Goal: Information Seeking & Learning: Understand process/instructions

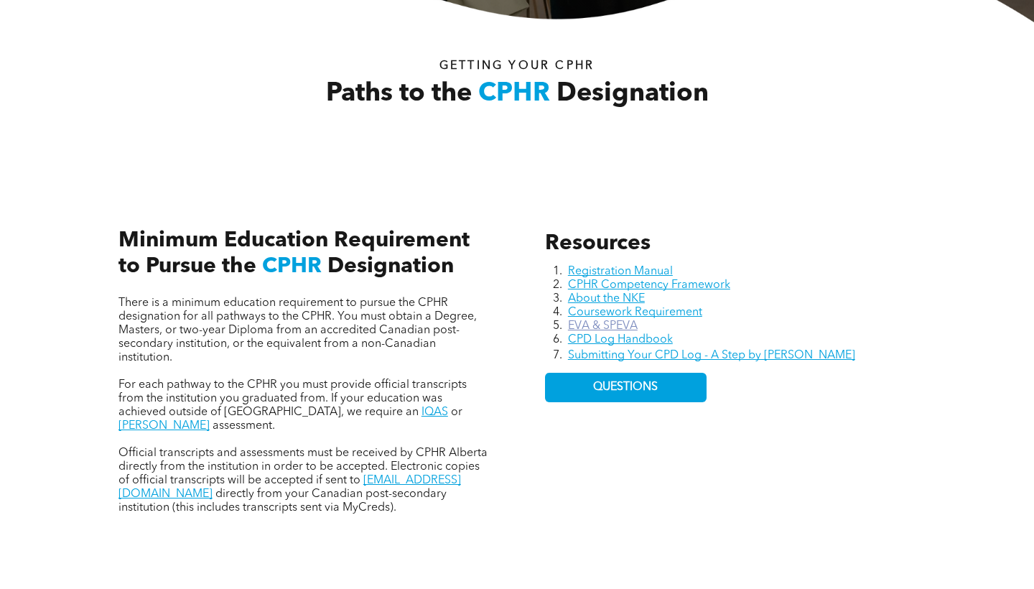
scroll to position [464, 0]
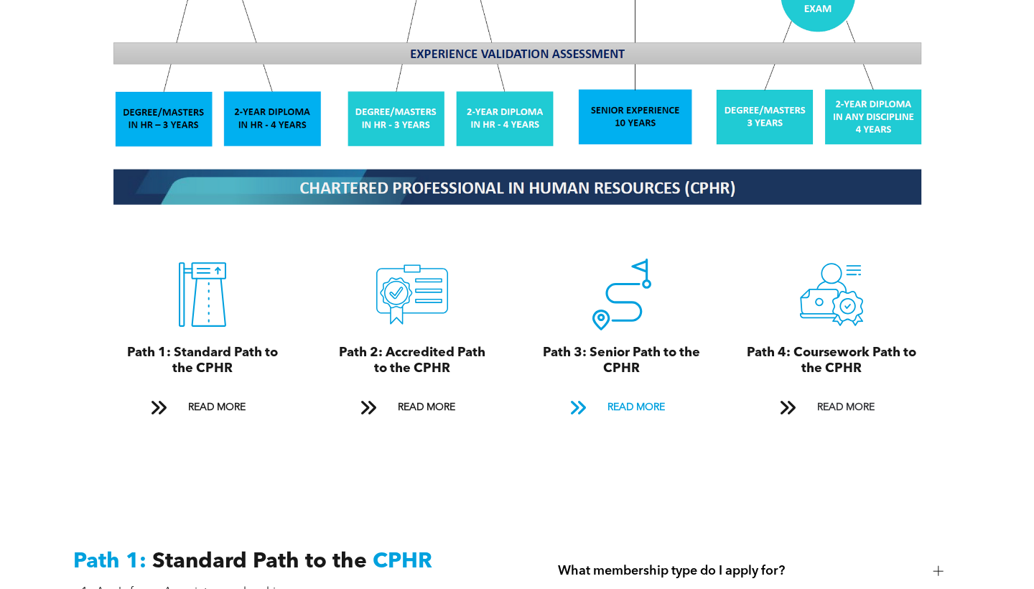
scroll to position [1497, 0]
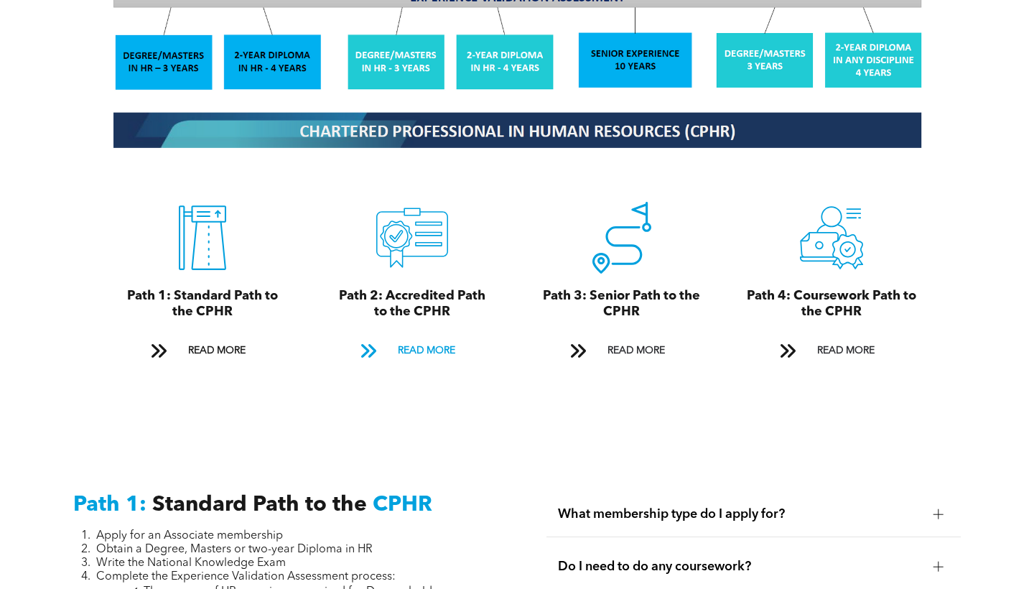
click at [431, 338] on span "READ MORE" at bounding box center [427, 351] width 68 height 27
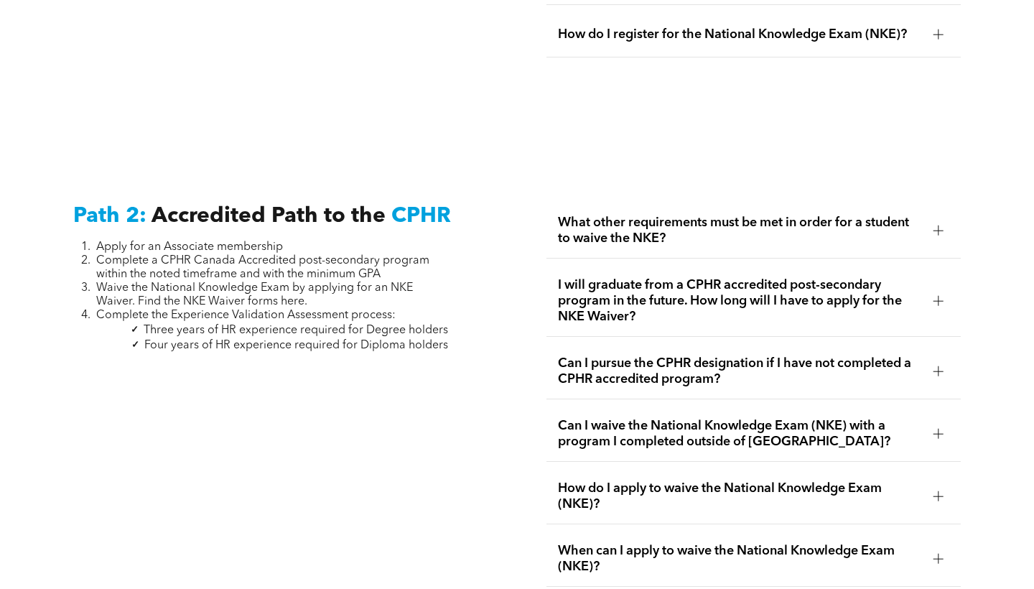
scroll to position [2271, 0]
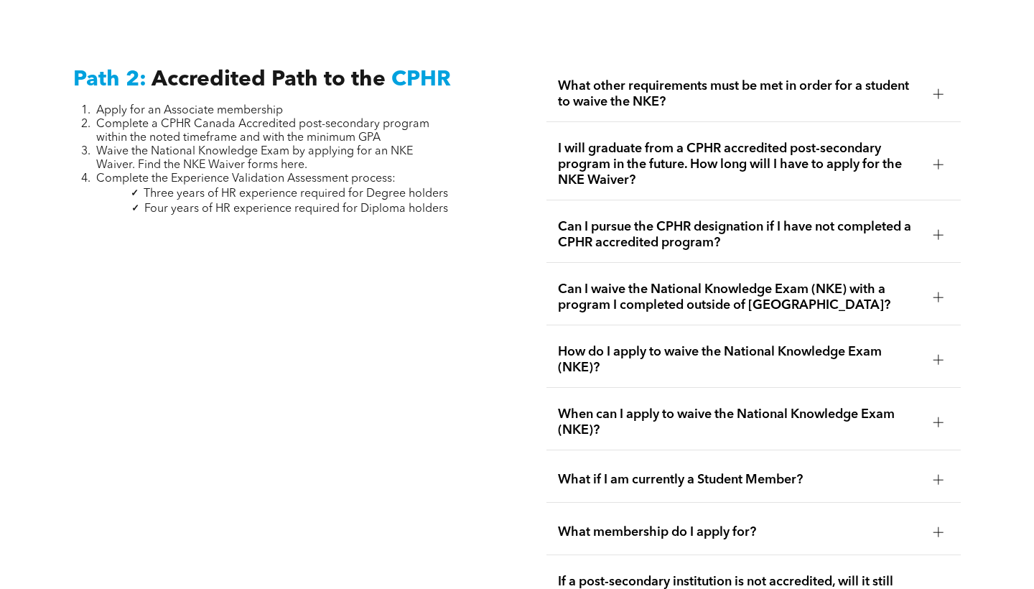
click at [739, 93] on span "What other requirements must be met in order for a student to waive the NKE?" at bounding box center [740, 94] width 364 height 32
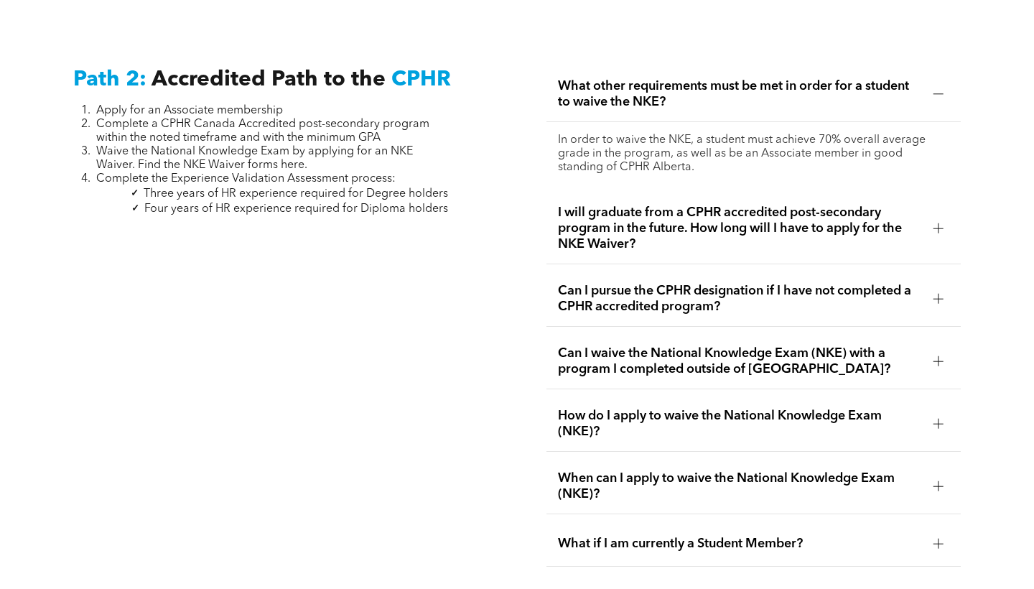
click at [739, 93] on span "What other requirements must be met in order for a student to waive the NKE?" at bounding box center [740, 94] width 364 height 32
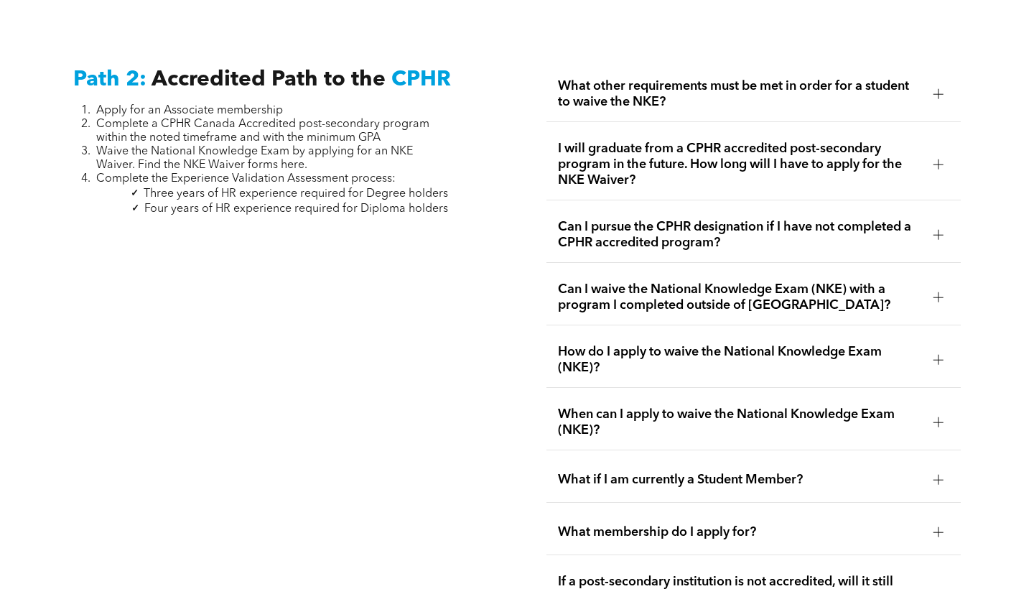
click at [727, 162] on span "I will graduate from a CPHR accredited post-secondary program in the future. Ho…" at bounding box center [740, 164] width 364 height 47
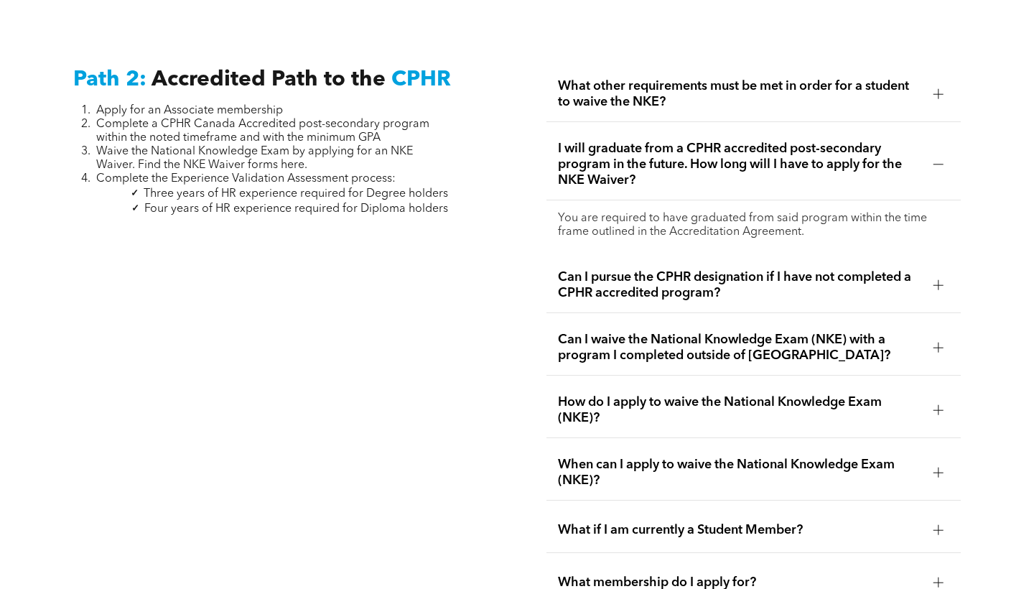
click at [727, 162] on span "I will graduate from a CPHR accredited post-secondary program in the future. Ho…" at bounding box center [740, 164] width 364 height 47
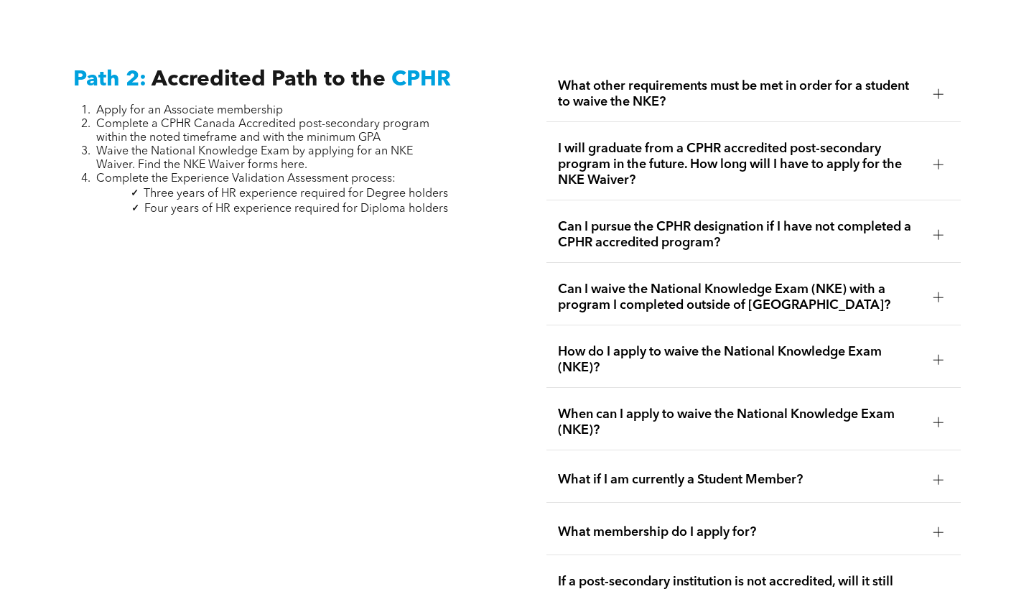
click at [750, 234] on span "Can I pursue the CPHR designation if I have not completed a CPHR accredited pro…" at bounding box center [740, 235] width 364 height 32
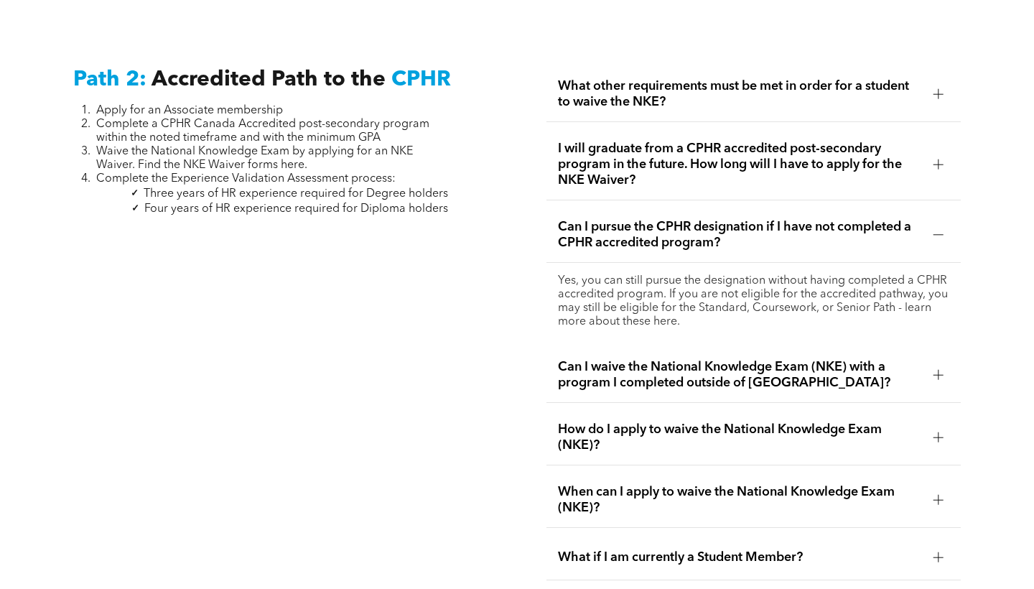
click at [750, 234] on span "Can I pursue the CPHR designation if I have not completed a CPHR accredited pro…" at bounding box center [740, 235] width 364 height 32
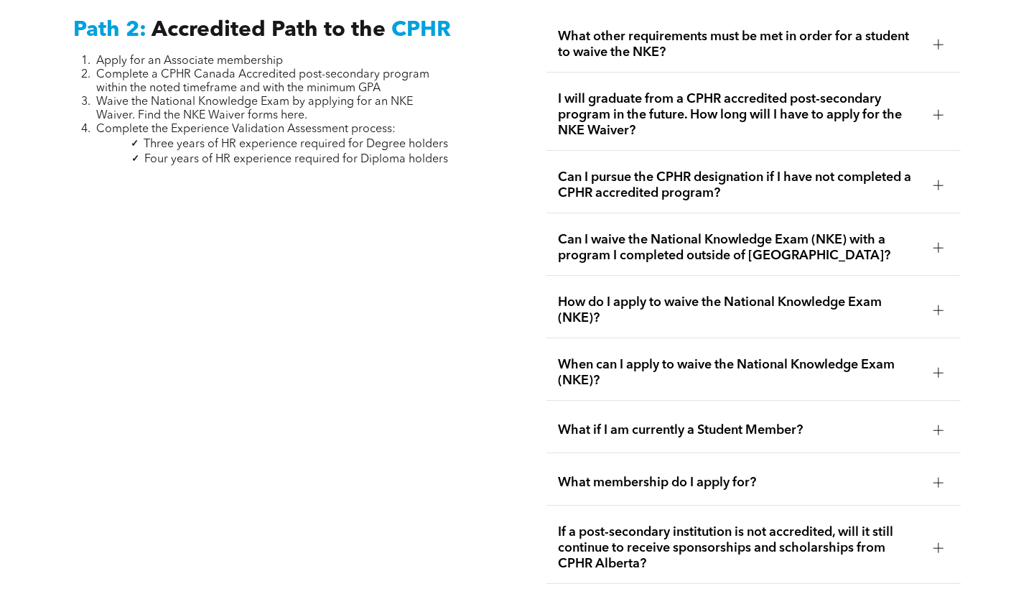
scroll to position [2323, 0]
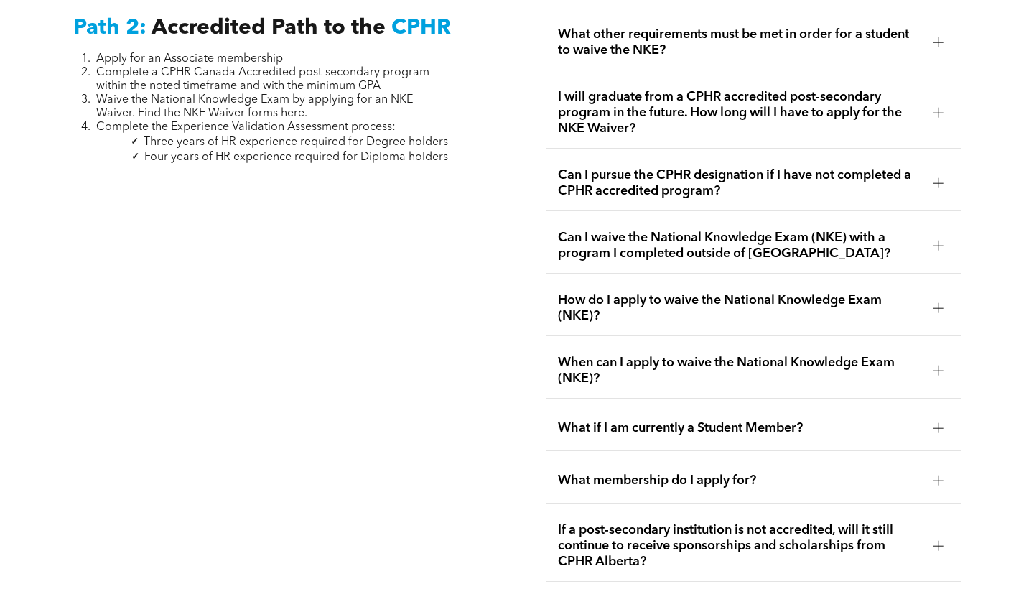
click at [756, 230] on span "Can I waive the National Knowledge Exam (NKE) with a program I completed outsid…" at bounding box center [740, 246] width 364 height 32
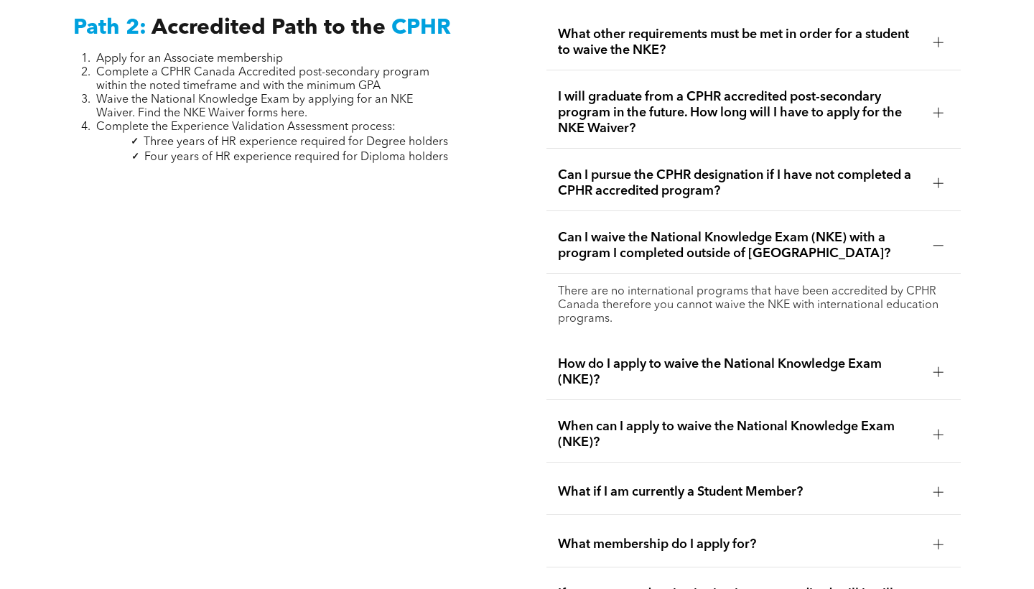
click at [749, 230] on span "Can I waive the National Knowledge Exam (NKE) with a program I completed outsid…" at bounding box center [740, 246] width 364 height 32
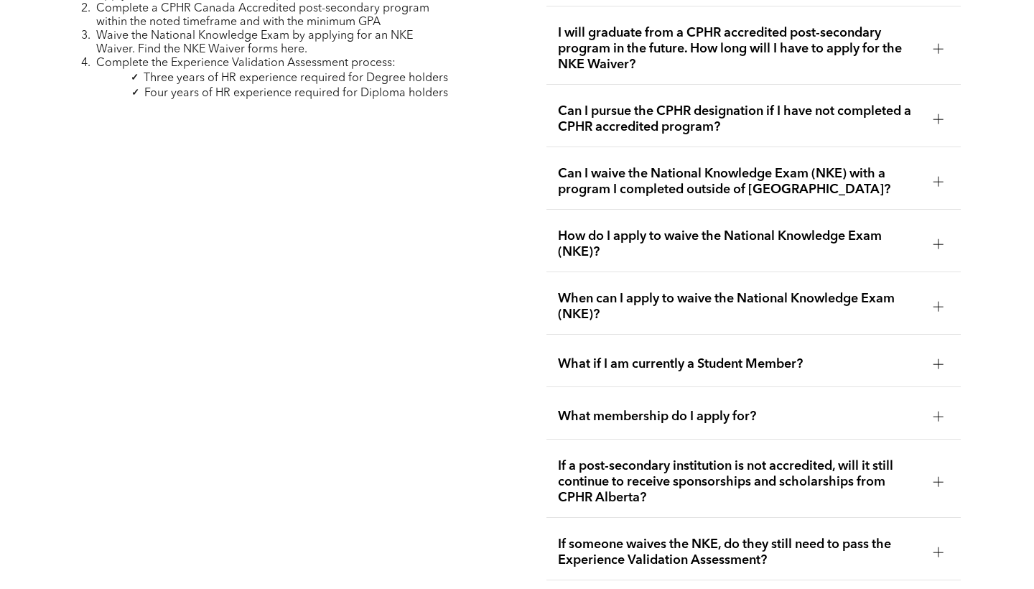
scroll to position [2392, 0]
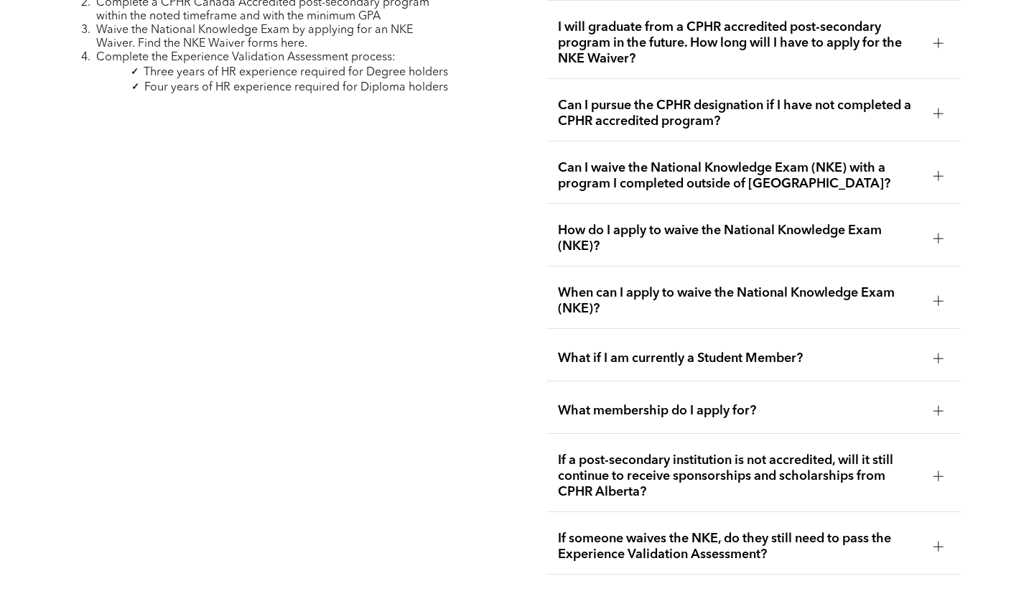
click at [747, 223] on span "How do I apply to waive the National Knowledge Exam (NKE)?" at bounding box center [740, 239] width 364 height 32
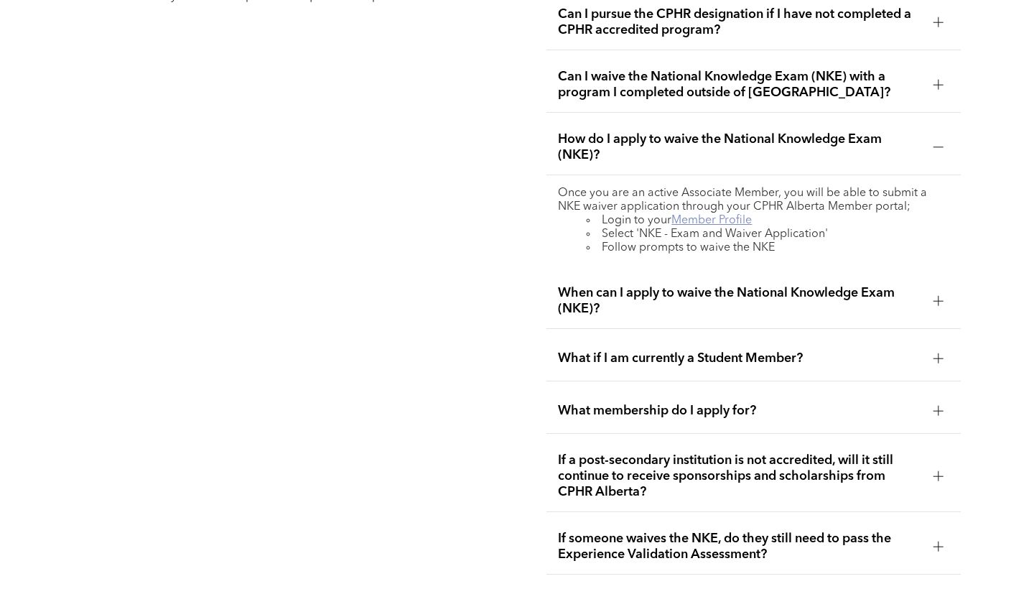
scroll to position [2492, 0]
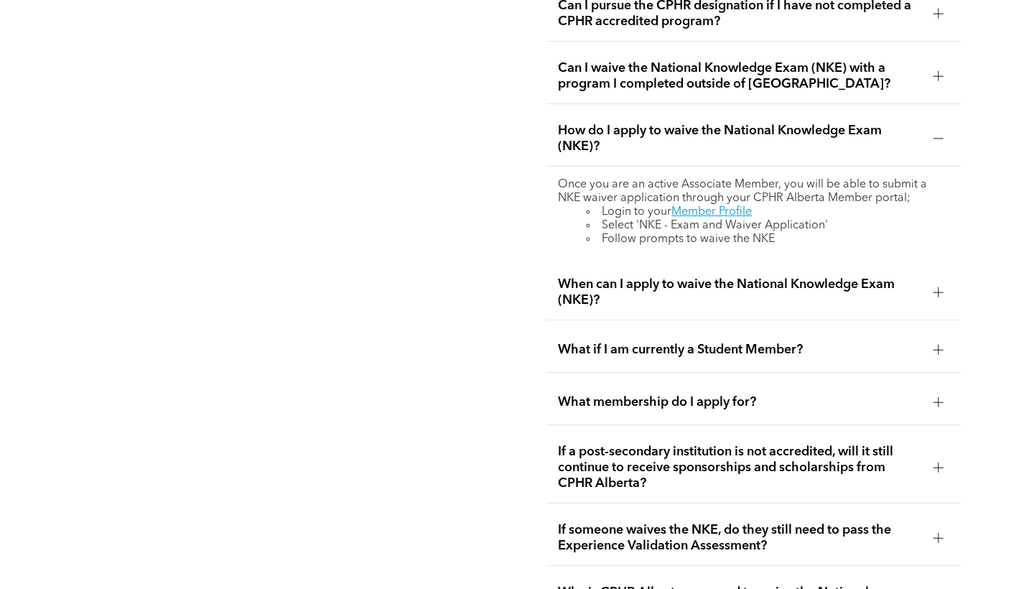
click at [696, 289] on span "When can I apply to waive the National Knowledge Exam (NKE)?" at bounding box center [740, 293] width 364 height 32
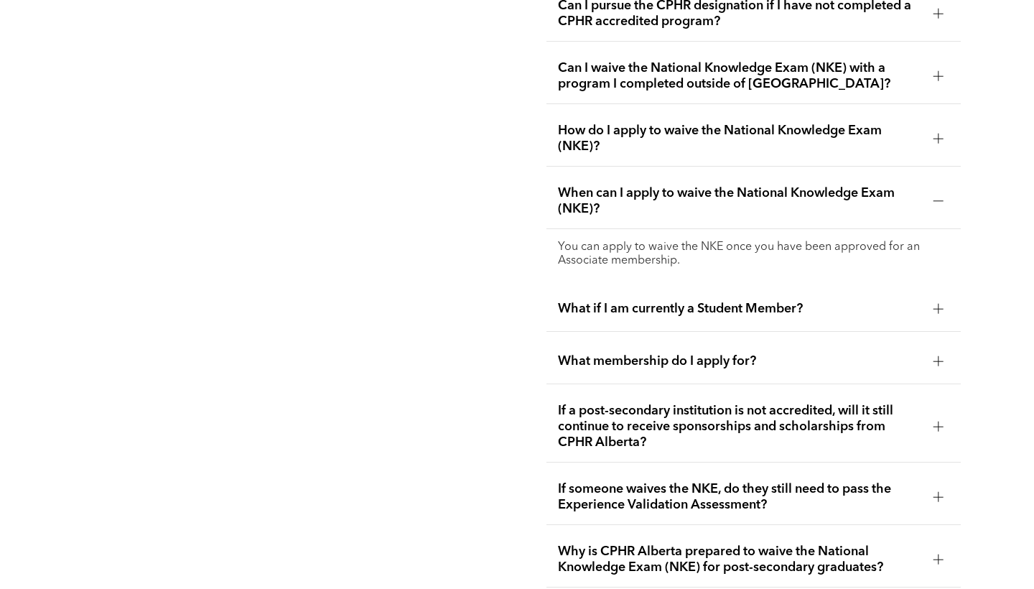
click at [708, 301] on span "What if I am currently a Student Member?" at bounding box center [740, 309] width 364 height 16
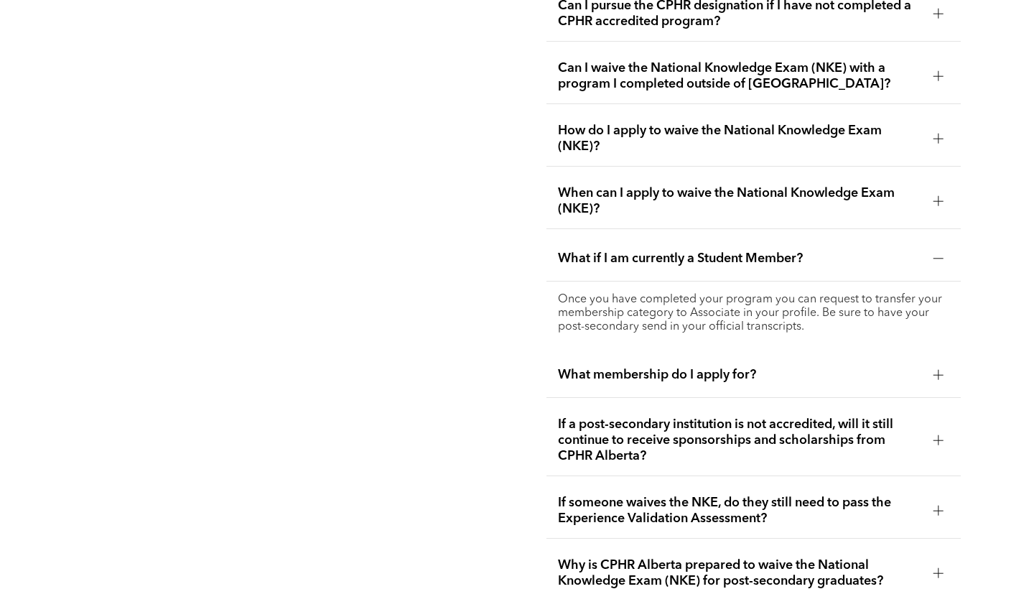
click at [716, 251] on span "What if I am currently a Student Member?" at bounding box center [740, 259] width 364 height 16
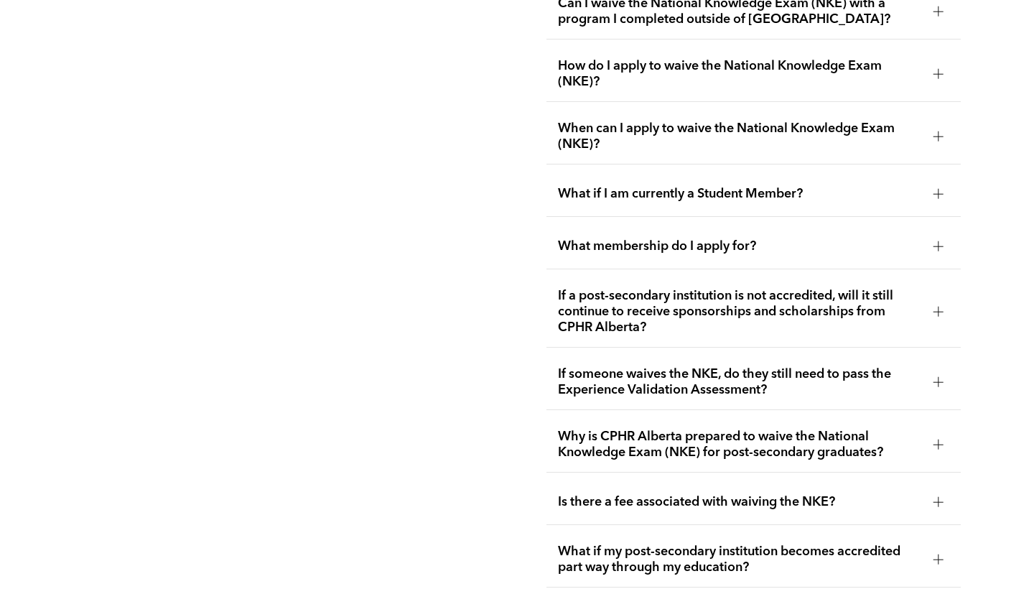
scroll to position [2556, 0]
click at [708, 370] on span "If someone waives the NKE, do they still need to pass the Experience Validation…" at bounding box center [740, 383] width 364 height 32
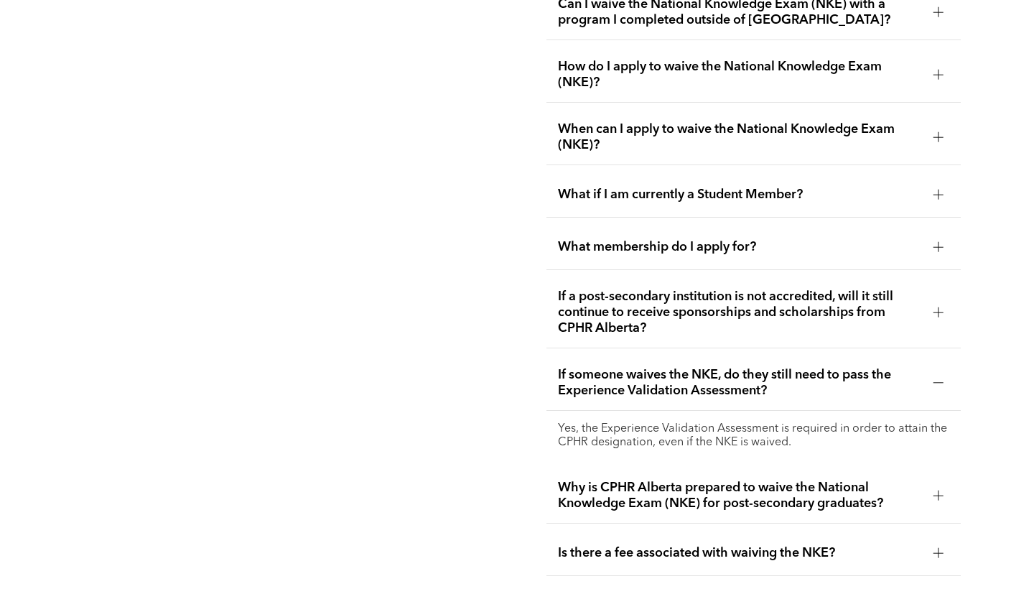
click at [708, 370] on span "If someone waives the NKE, do they still need to pass the Experience Validation…" at bounding box center [740, 383] width 364 height 32
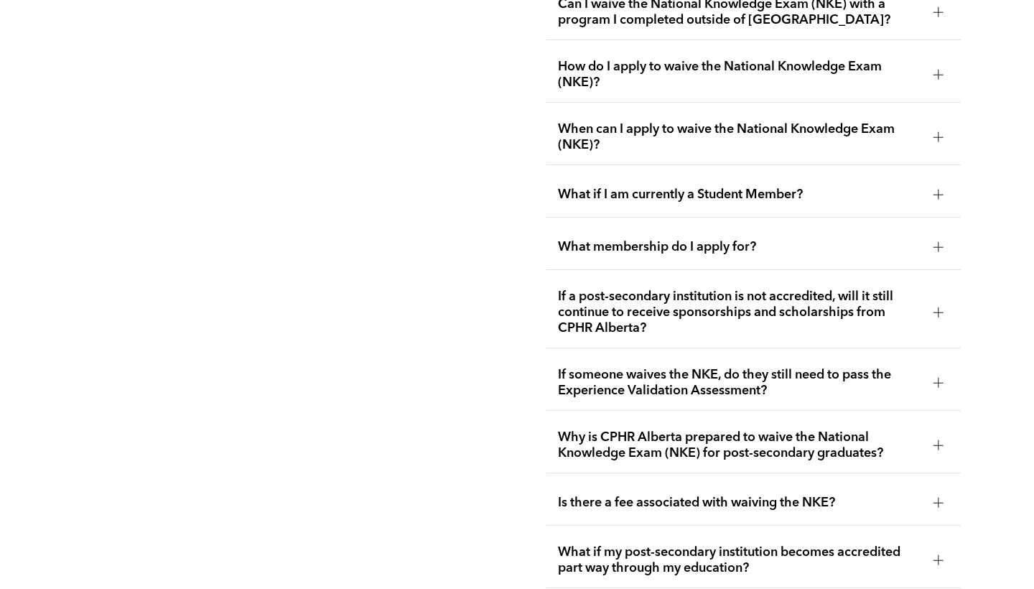
click at [703, 133] on span "When can I apply to waive the National Knowledge Exam (NKE)?" at bounding box center [740, 137] width 364 height 32
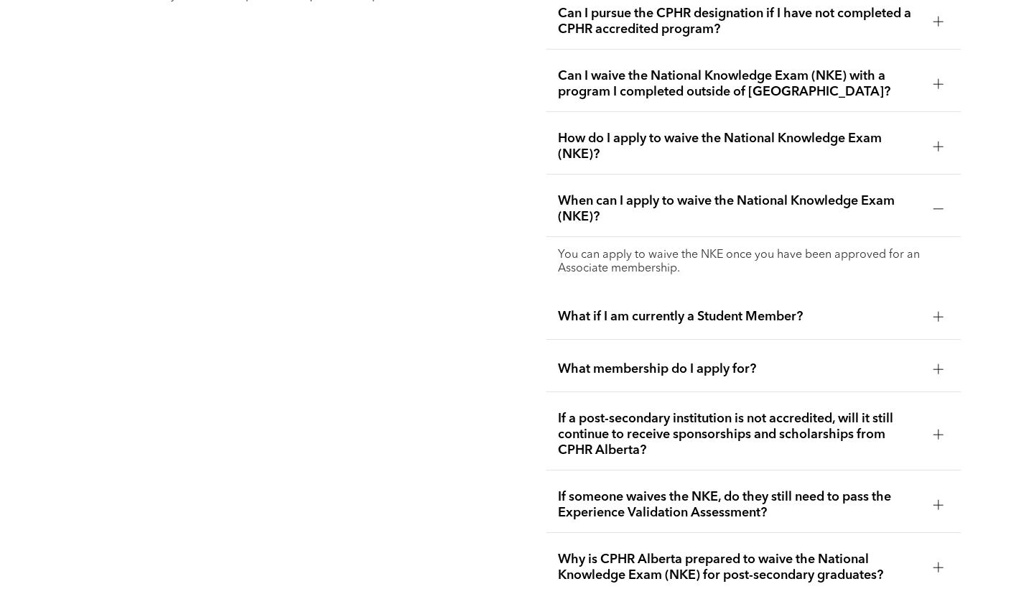
scroll to position [2472, 0]
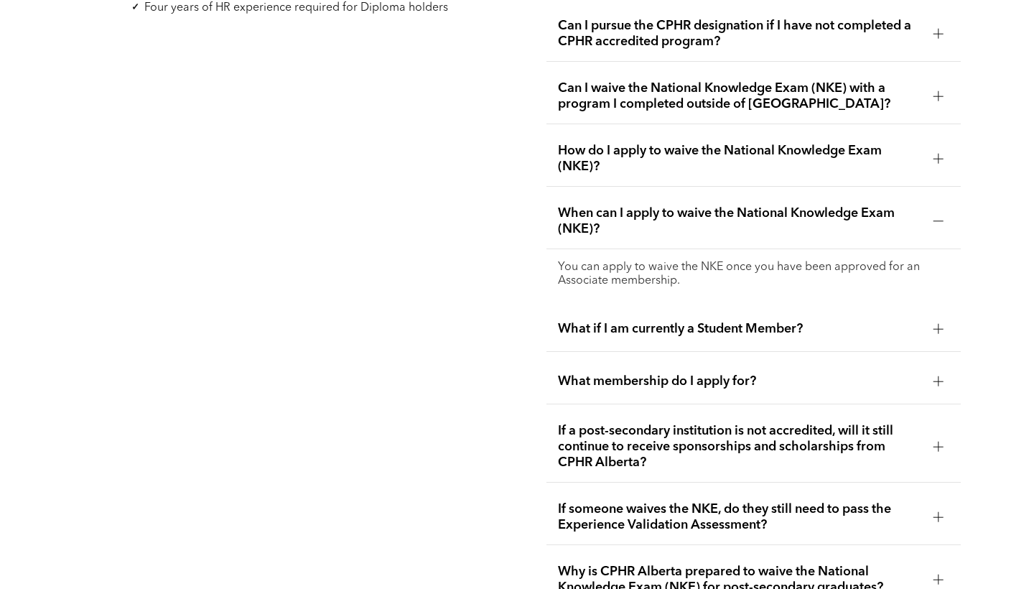
click at [716, 143] on span "How do I apply to waive the National Knowledge Exam (NKE)?" at bounding box center [740, 159] width 364 height 32
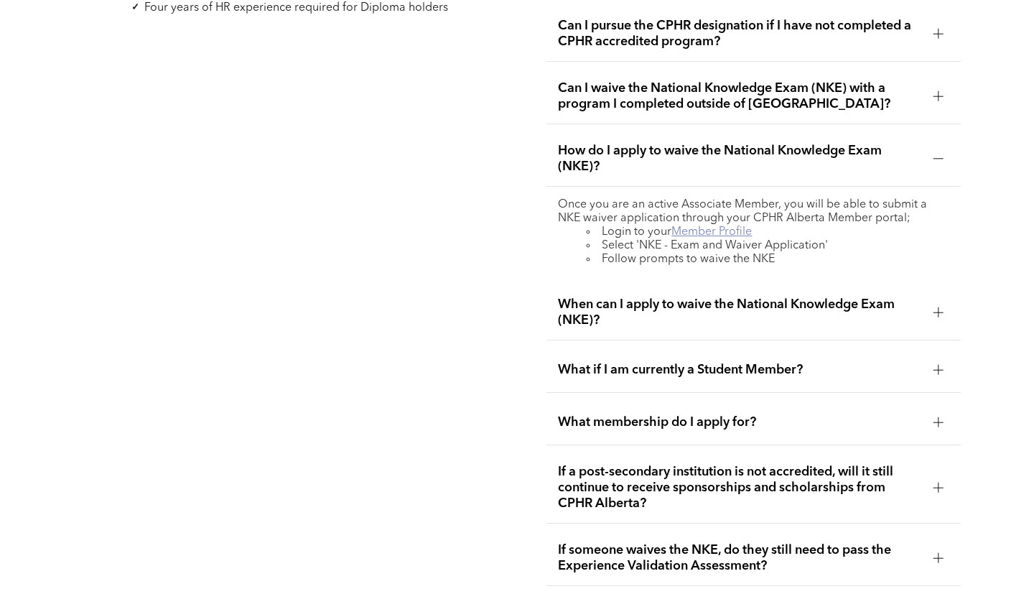
click at [710, 226] on link "Member Profile" at bounding box center [712, 231] width 80 height 11
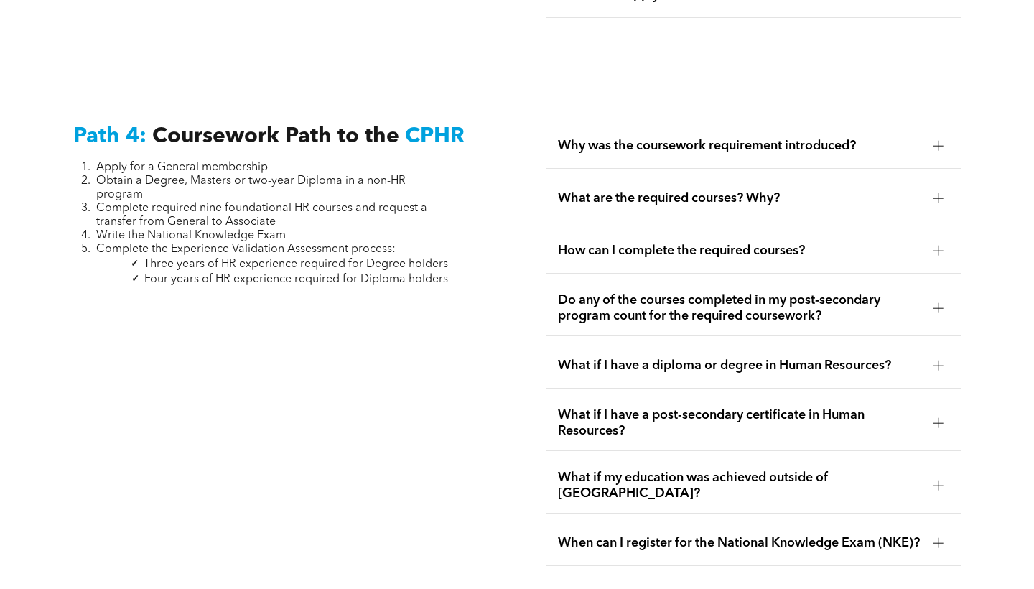
scroll to position [4320, 0]
click at [685, 357] on span "What if I have a diploma or degree in Human Resources?" at bounding box center [740, 365] width 364 height 16
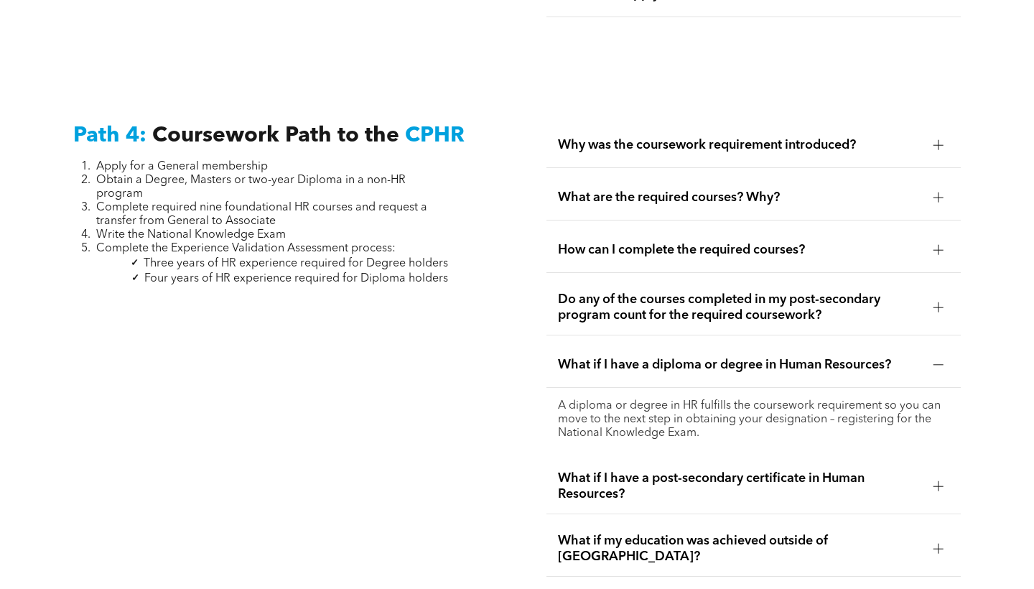
click at [685, 357] on span "What if I have a diploma or degree in Human Resources?" at bounding box center [740, 365] width 364 height 16
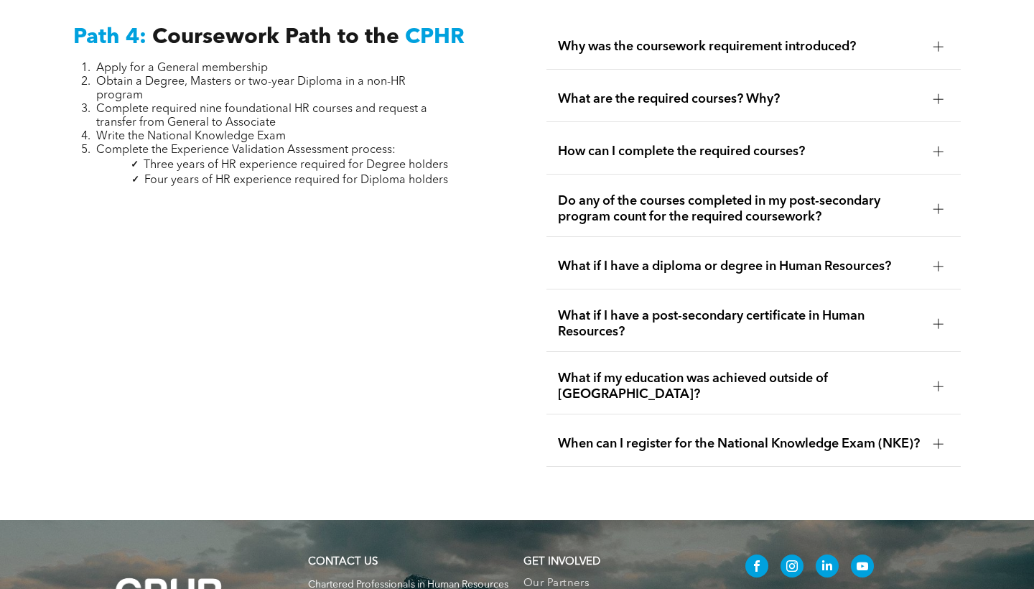
scroll to position [4425, 0]
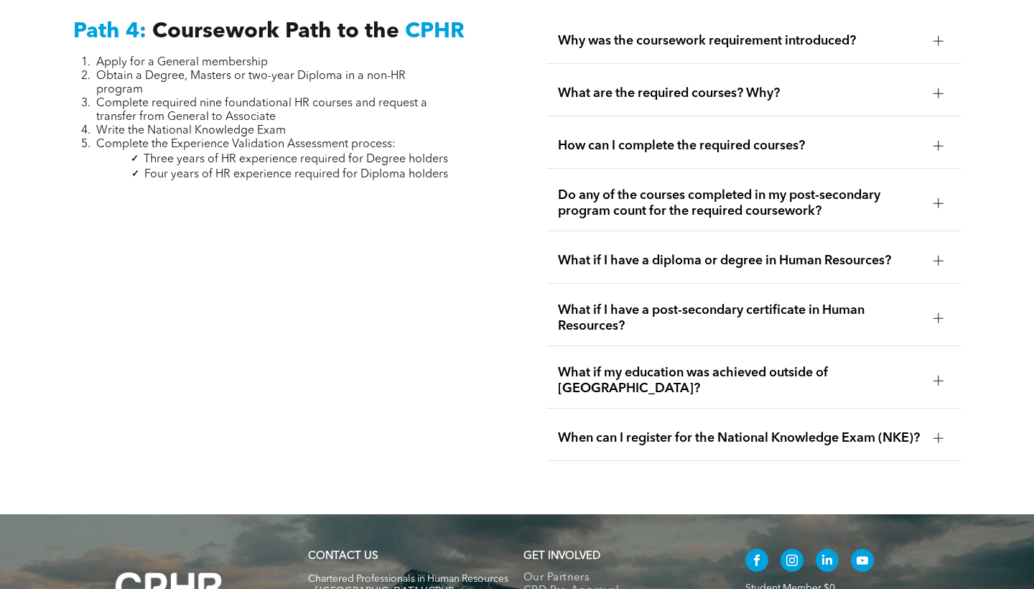
click at [685, 430] on span "When can I register for the National Knowledge Exam (NKE)?" at bounding box center [740, 438] width 364 height 16
